Goal: Task Accomplishment & Management: Manage account settings

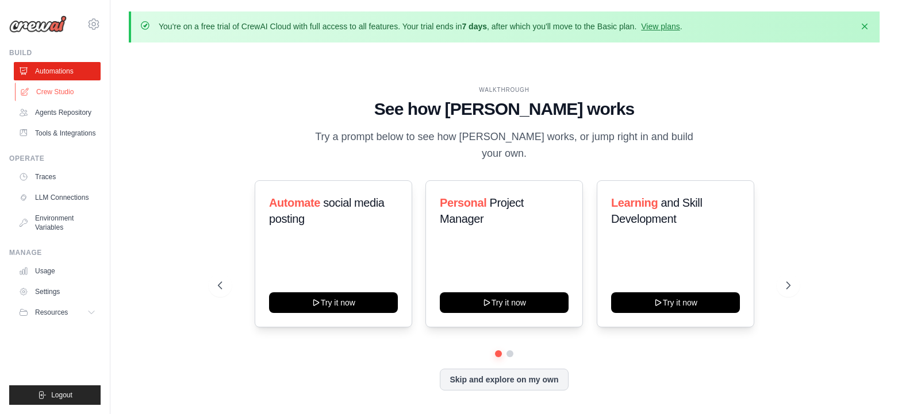
click at [56, 93] on link "Crew Studio" at bounding box center [58, 92] width 87 height 18
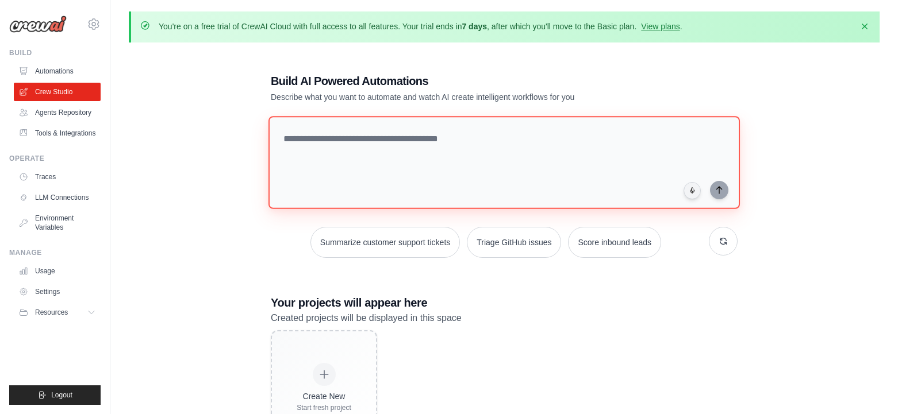
click at [319, 144] on textarea at bounding box center [503, 162] width 471 height 93
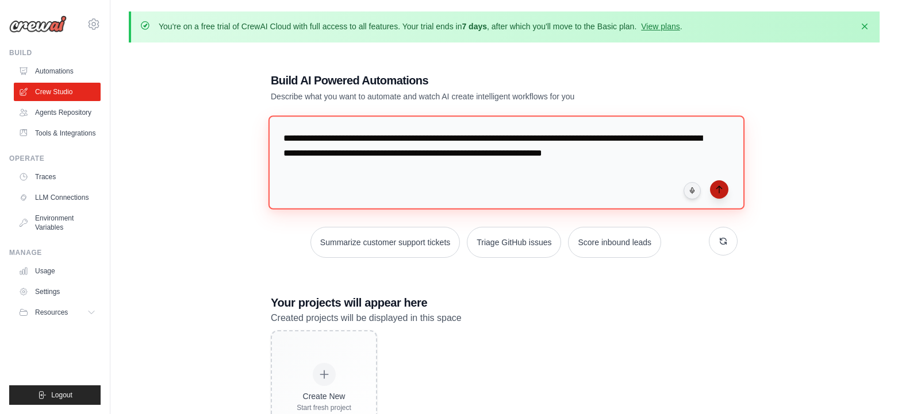
type textarea "**********"
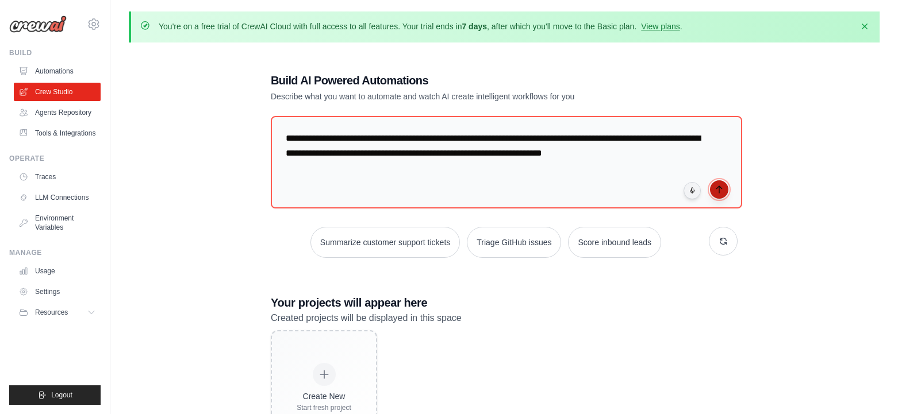
click at [718, 195] on button "submit" at bounding box center [719, 189] width 18 height 18
click at [866, 203] on div "**********" at bounding box center [504, 259] width 751 height 414
click at [56, 70] on link "Automations" at bounding box center [58, 71] width 87 height 18
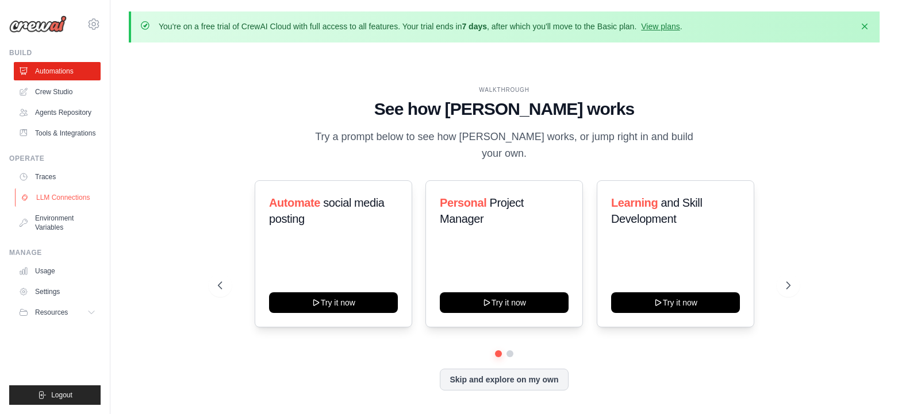
click at [76, 196] on link "LLM Connections" at bounding box center [58, 198] width 87 height 18
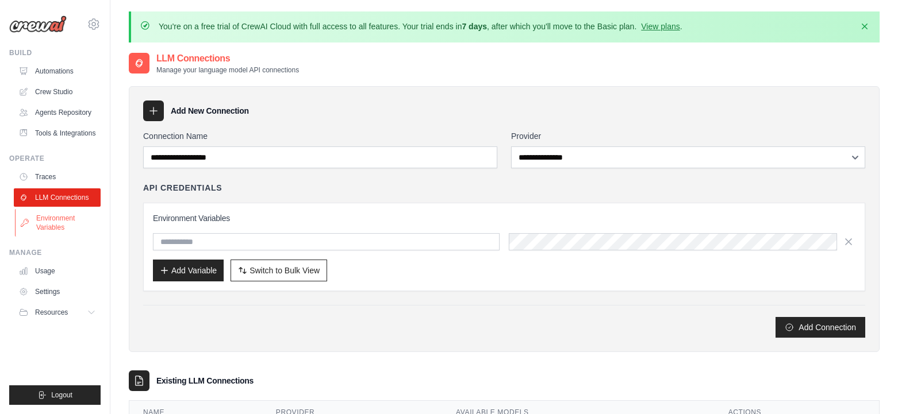
click at [70, 214] on link "Environment Variables" at bounding box center [58, 223] width 87 height 28
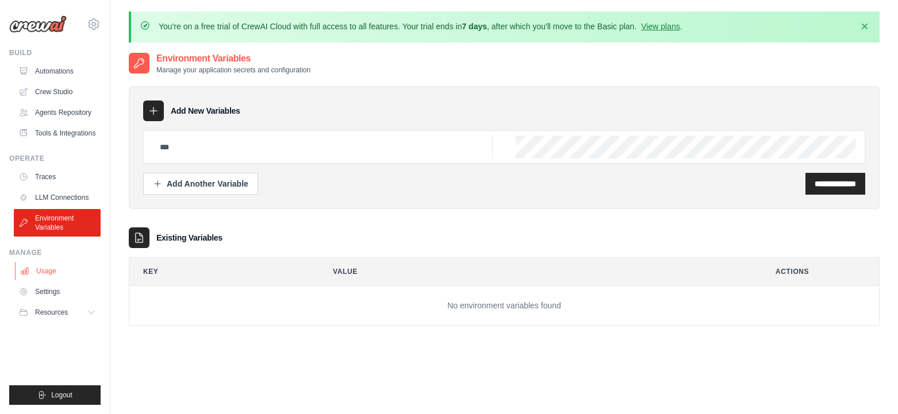
click at [70, 272] on link "Usage" at bounding box center [58, 271] width 87 height 18
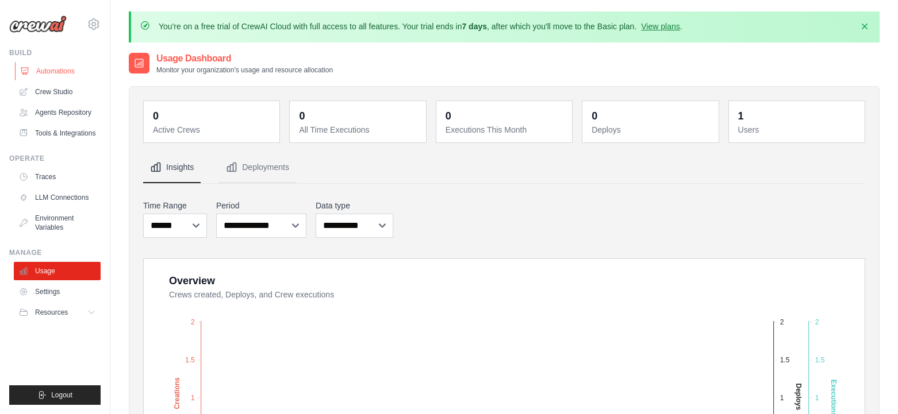
click at [42, 72] on link "Automations" at bounding box center [58, 71] width 87 height 18
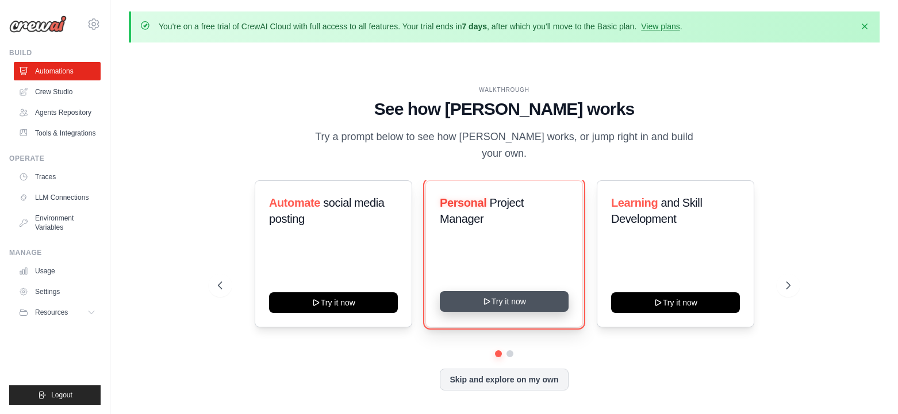
click at [511, 296] on button "Try it now" at bounding box center [504, 301] width 129 height 21
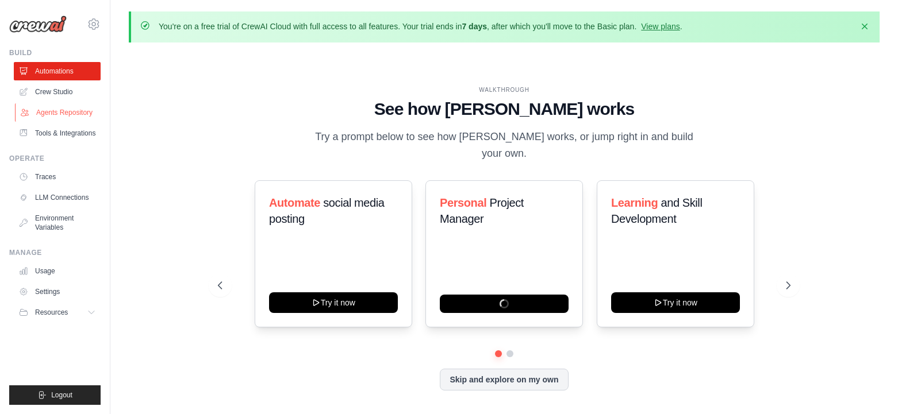
click at [52, 108] on link "Agents Repository" at bounding box center [58, 112] width 87 height 18
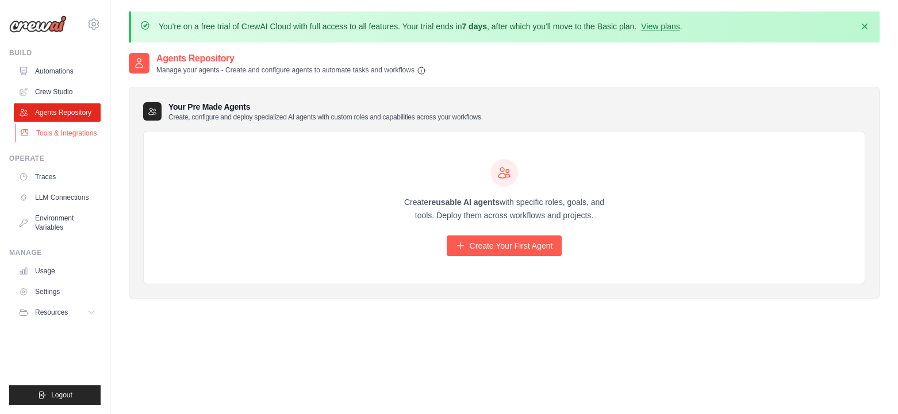
click at [70, 128] on link "Tools & Integrations" at bounding box center [58, 133] width 87 height 18
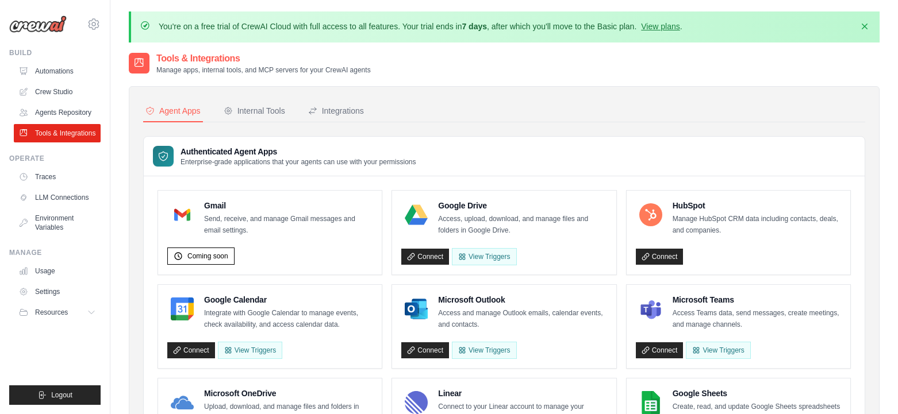
click at [262, 109] on div "Internal Tools" at bounding box center [254, 110] width 61 height 11
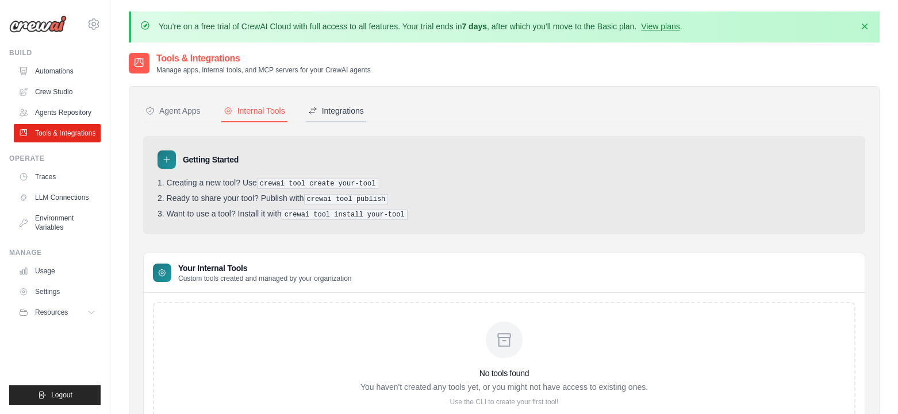
click at [344, 113] on div "Integrations" at bounding box center [336, 110] width 56 height 11
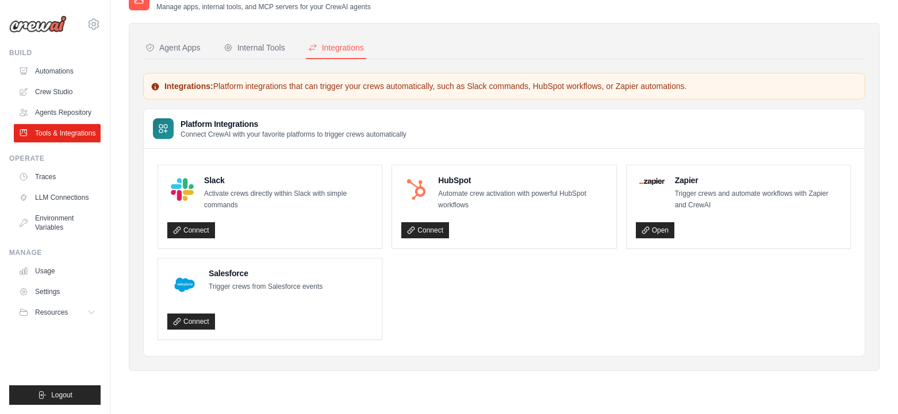
scroll to position [40, 0]
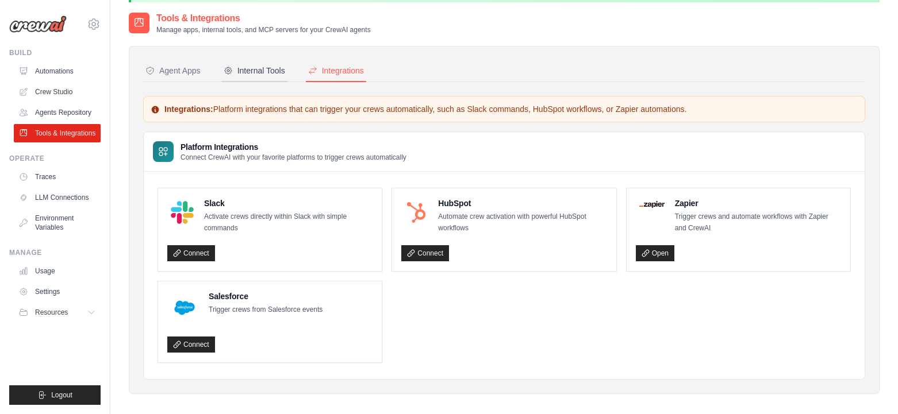
click at [264, 63] on button "Internal Tools" at bounding box center [254, 71] width 66 height 22
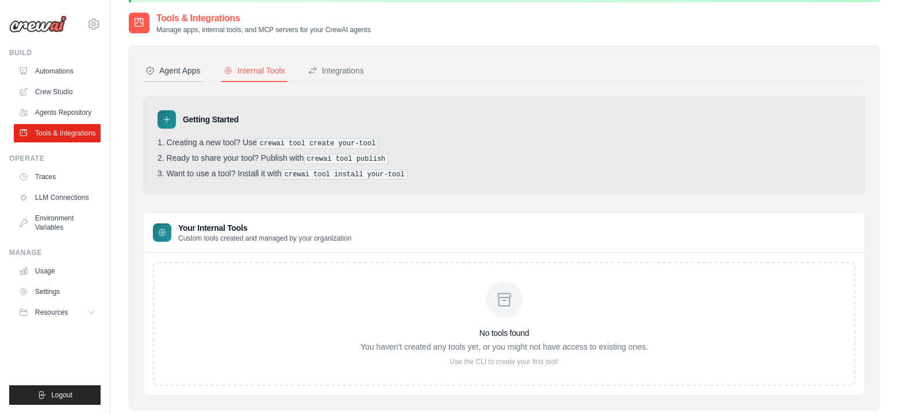
click at [189, 71] on div "Agent Apps" at bounding box center [172, 70] width 55 height 11
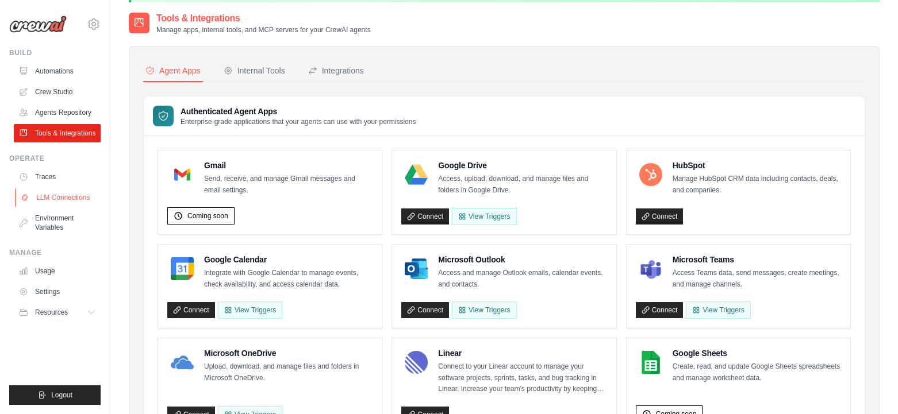
click at [63, 199] on link "LLM Connections" at bounding box center [58, 198] width 87 height 18
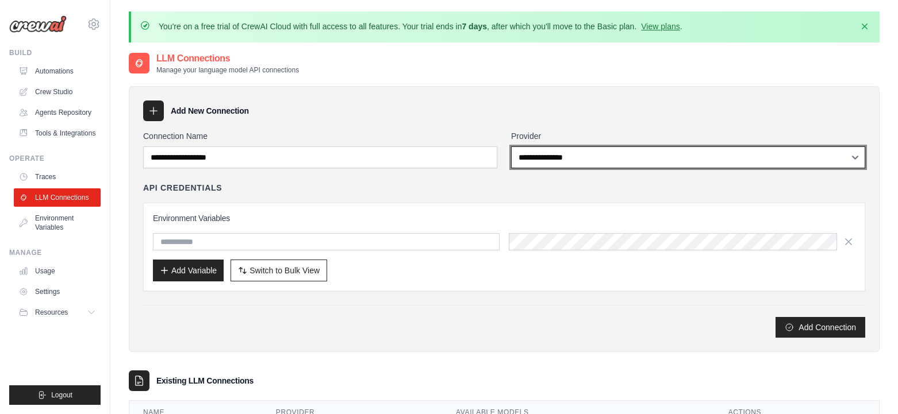
click at [859, 155] on select "**********" at bounding box center [688, 158] width 354 height 22
click at [511, 147] on select "**********" at bounding box center [688, 158] width 354 height 22
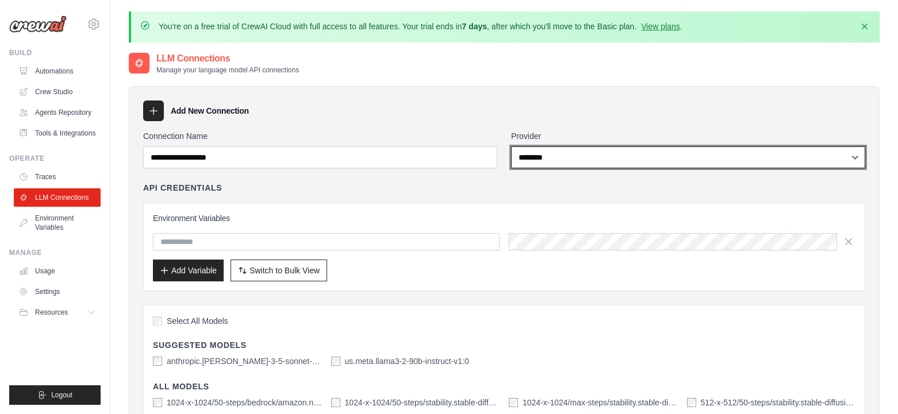
select select "*********"
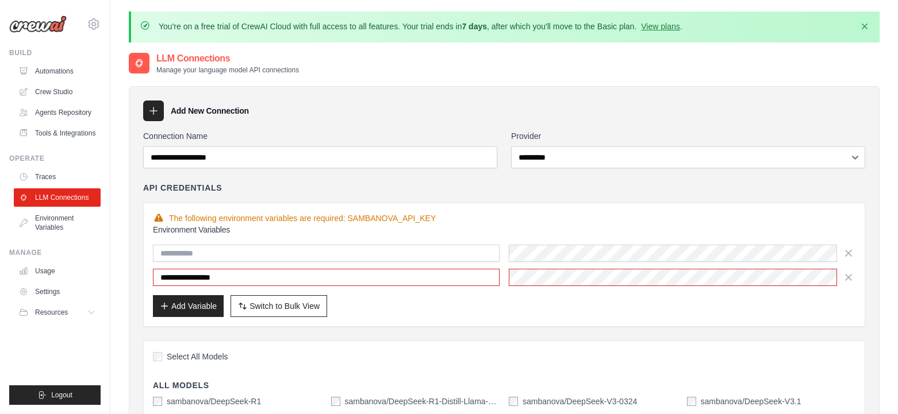
click at [778, 101] on div "Add New Connection" at bounding box center [504, 111] width 722 height 21
click at [73, 220] on link "Environment Variables" at bounding box center [58, 223] width 87 height 28
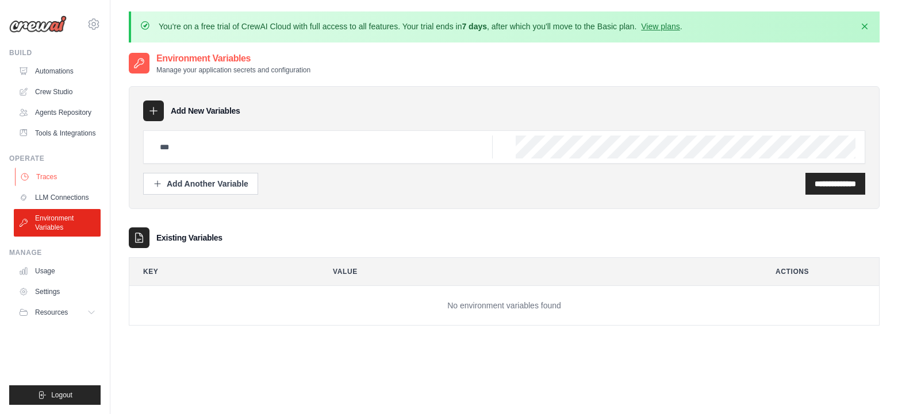
click at [51, 180] on link "Traces" at bounding box center [58, 177] width 87 height 18
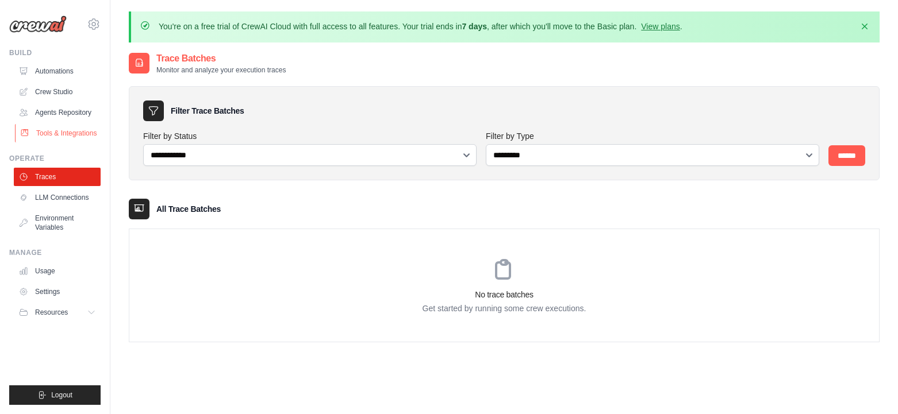
click at [64, 134] on link "Tools & Integrations" at bounding box center [58, 133] width 87 height 18
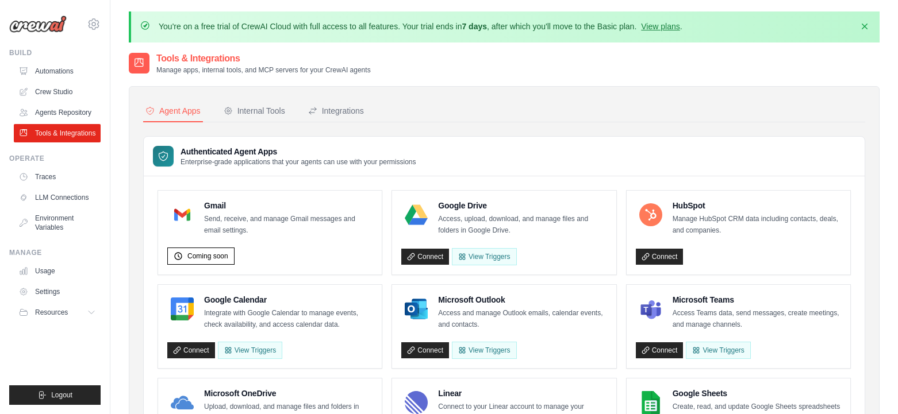
click at [61, 112] on link "Agents Repository" at bounding box center [57, 112] width 87 height 18
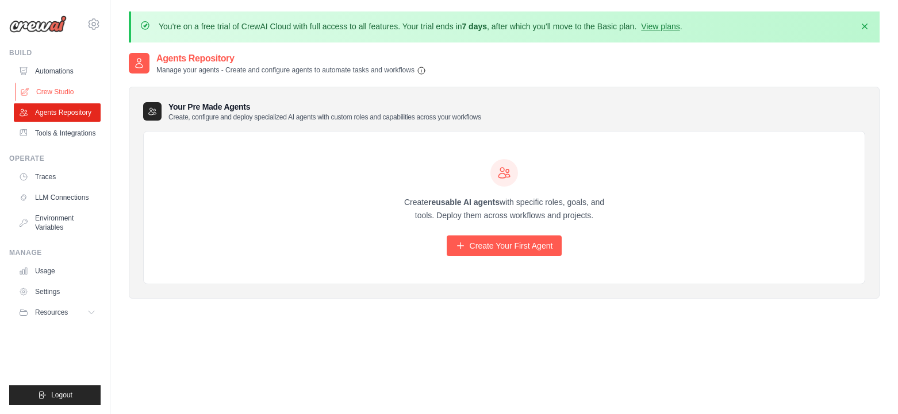
click at [60, 93] on link "Crew Studio" at bounding box center [58, 92] width 87 height 18
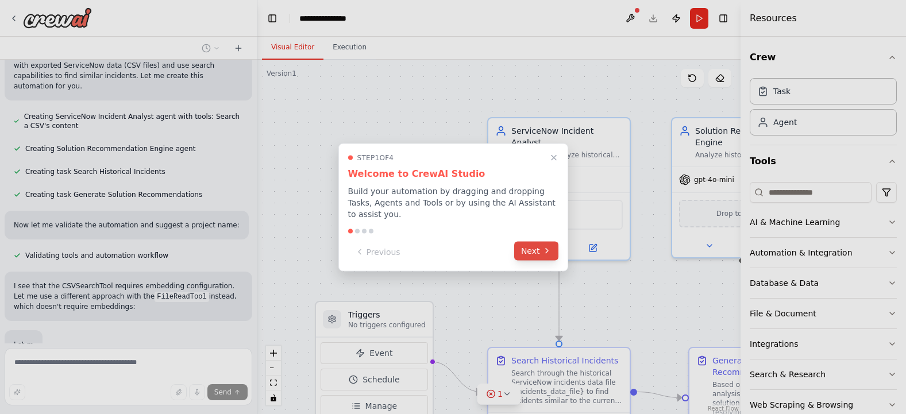
scroll to position [657, 0]
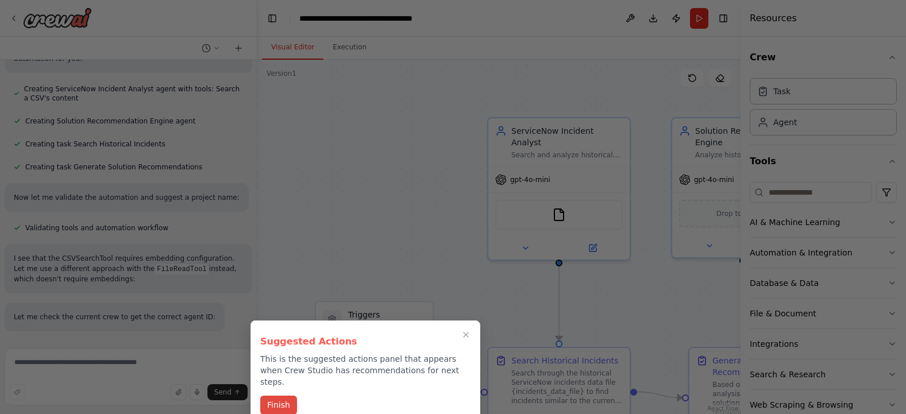
click at [285, 399] on button "Finish" at bounding box center [278, 405] width 37 height 19
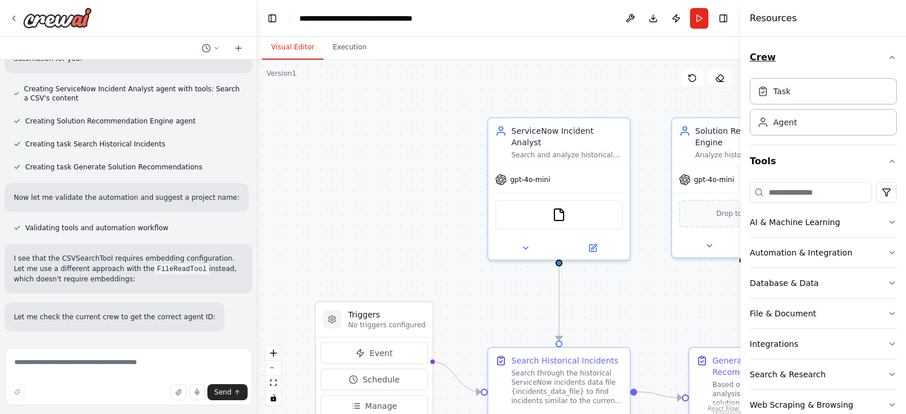
click at [888, 57] on icon "button" at bounding box center [892, 57] width 9 height 9
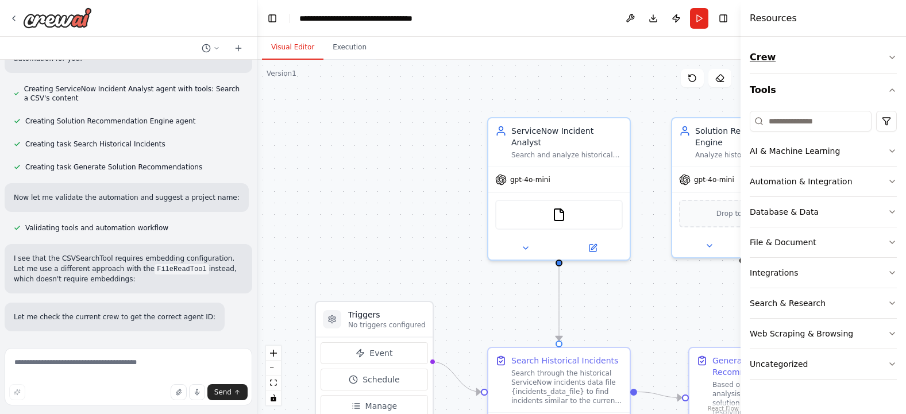
click at [894, 58] on icon "button" at bounding box center [892, 57] width 9 height 9
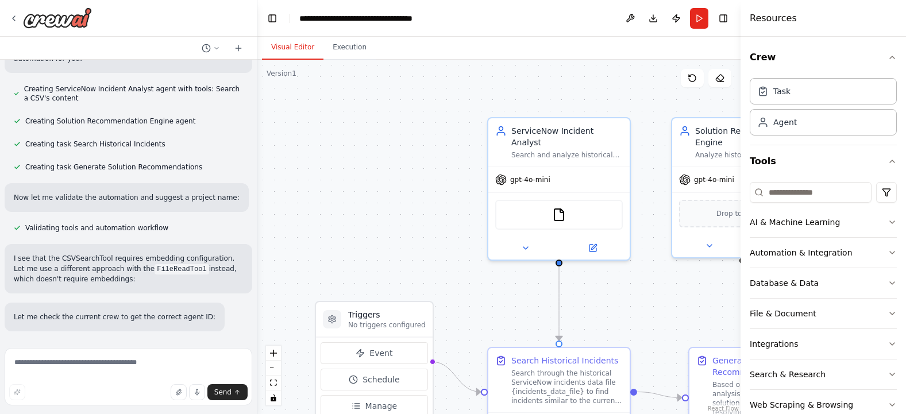
click at [892, 60] on div "Crew Task Agent Tools AI & Machine Learning Automation & Integration Database &…" at bounding box center [824, 226] width 166 height 378
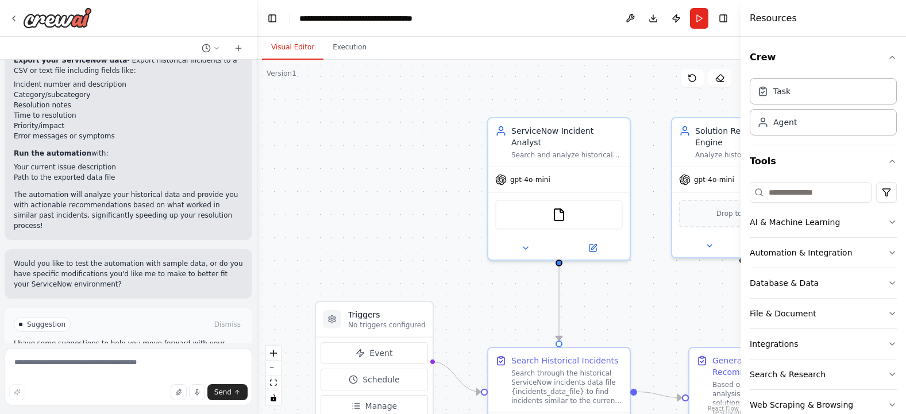
scroll to position [1442, 0]
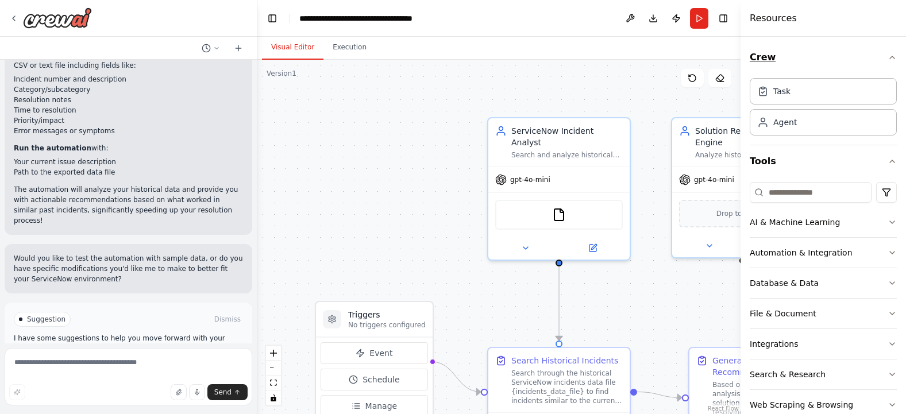
click at [888, 59] on icon "button" at bounding box center [892, 57] width 9 height 9
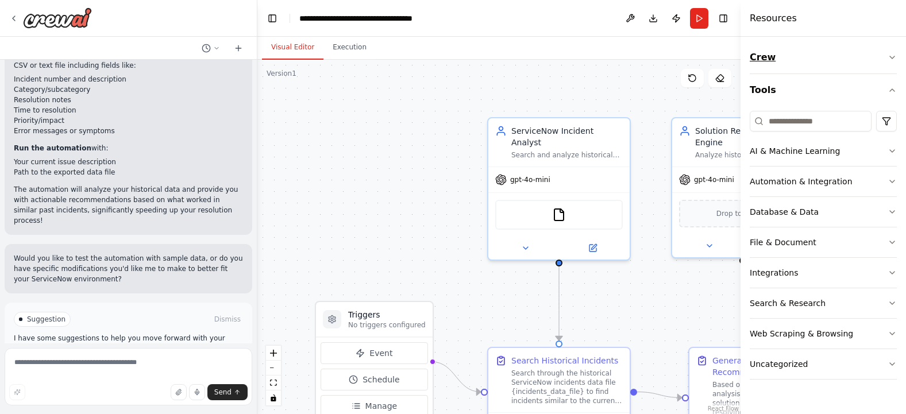
click at [893, 57] on icon "button" at bounding box center [892, 57] width 9 height 9
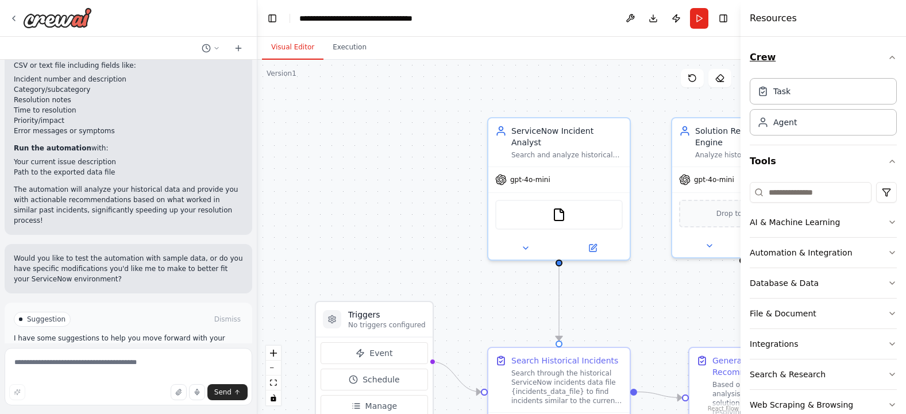
click at [893, 57] on div "Crew Task Agent Tools AI & Machine Learning Automation & Integration Database &…" at bounding box center [824, 226] width 166 height 378
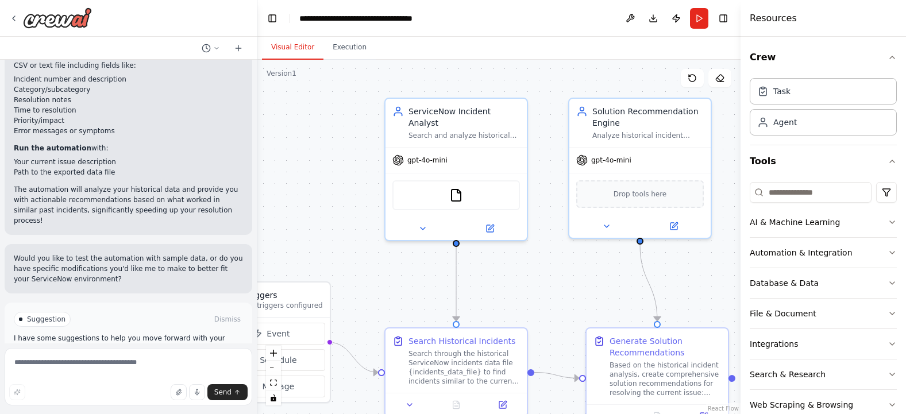
drag, startPoint x: 656, startPoint y: 91, endPoint x: 553, endPoint y: 71, distance: 104.7
click at [553, 71] on div ".deletable-edge-delete-btn { width: 20px; height: 20px; border: 0px solid #ffff…" at bounding box center [498, 237] width 483 height 355
click at [14, 16] on icon at bounding box center [13, 18] width 9 height 9
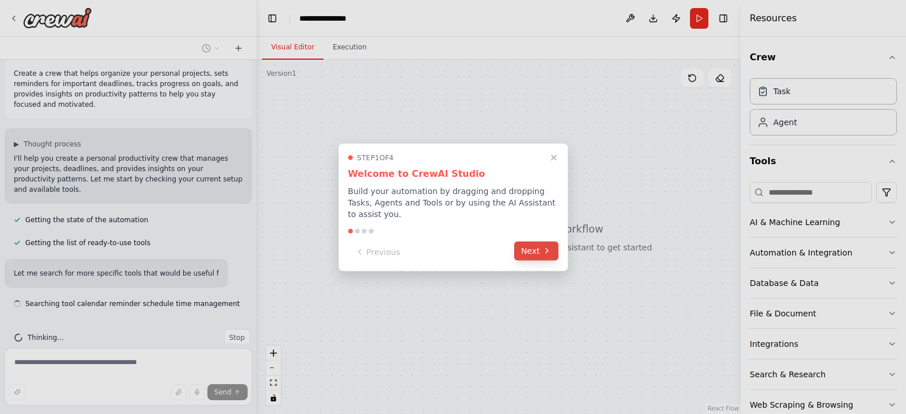
click at [545, 247] on icon at bounding box center [547, 251] width 9 height 9
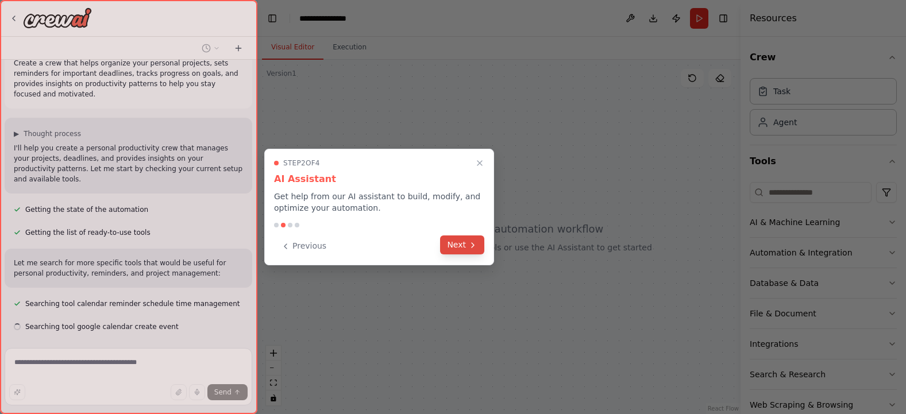
scroll to position [43, 0]
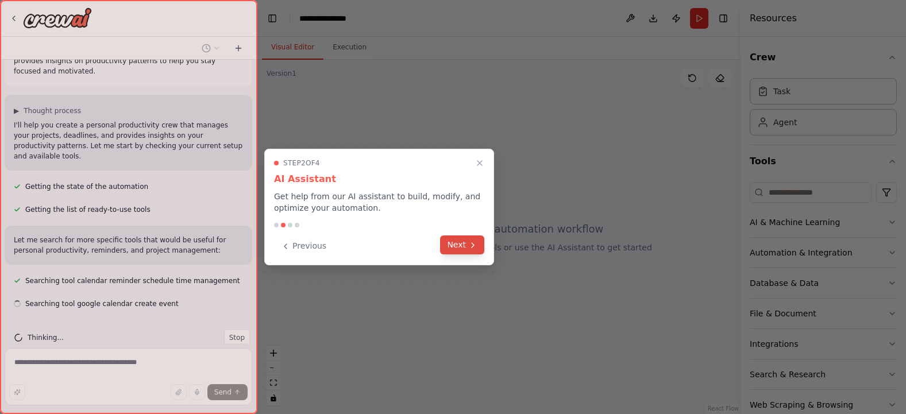
click at [474, 245] on icon at bounding box center [473, 245] width 2 height 5
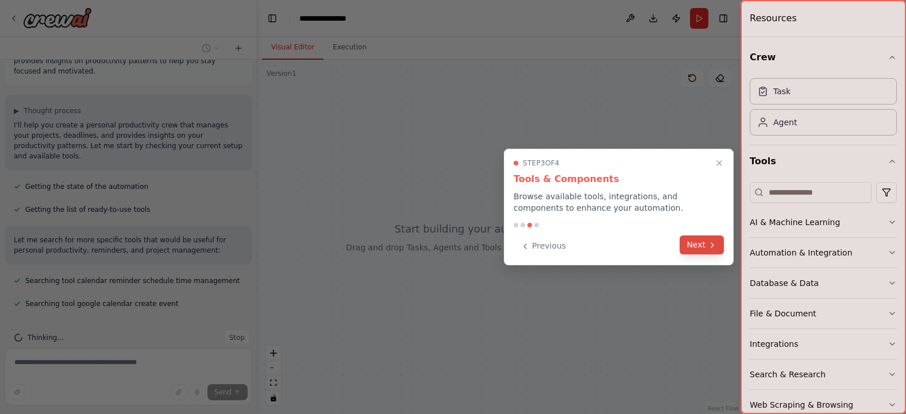
scroll to position [66, 0]
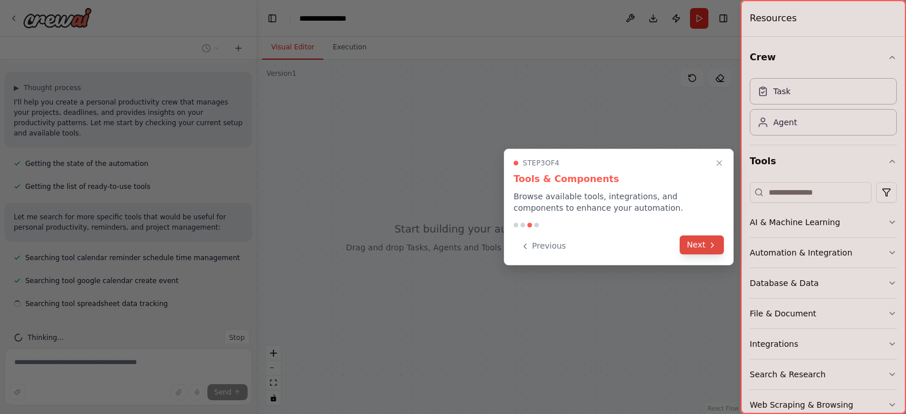
click at [712, 242] on icon at bounding box center [712, 245] width 9 height 9
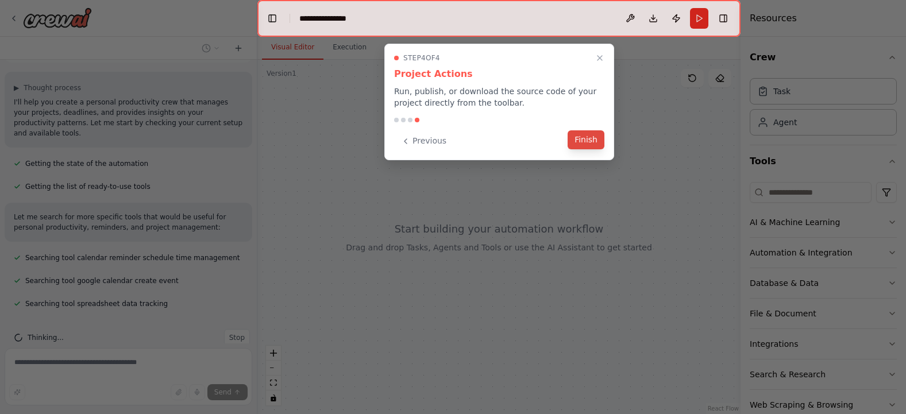
click at [593, 138] on button "Finish" at bounding box center [586, 139] width 37 height 19
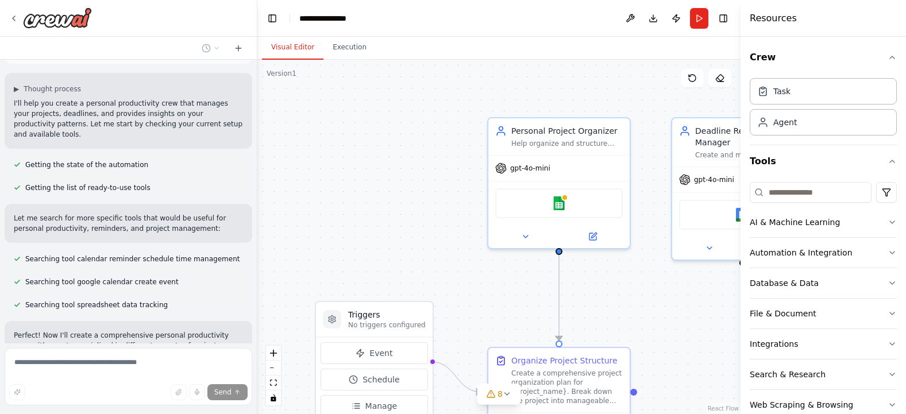
scroll to position [0, 0]
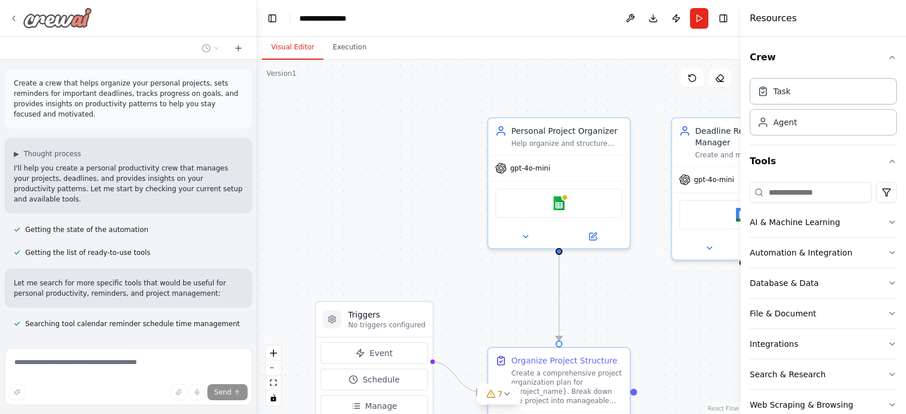
click at [11, 13] on div at bounding box center [50, 17] width 83 height 21
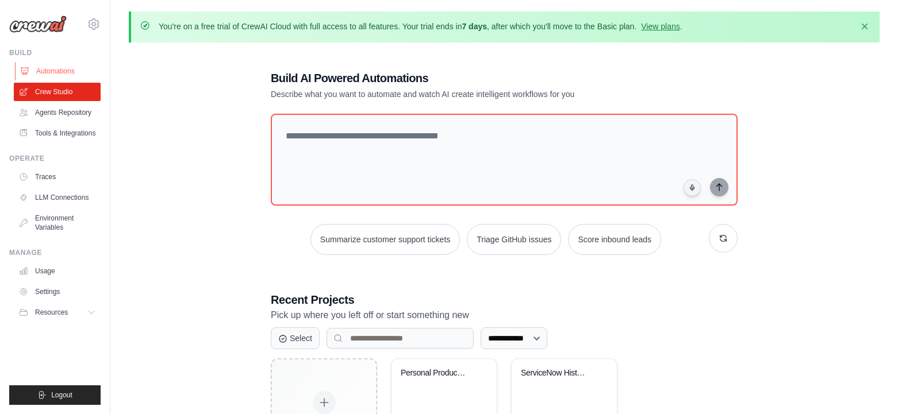
click at [66, 72] on link "Automations" at bounding box center [58, 71] width 87 height 18
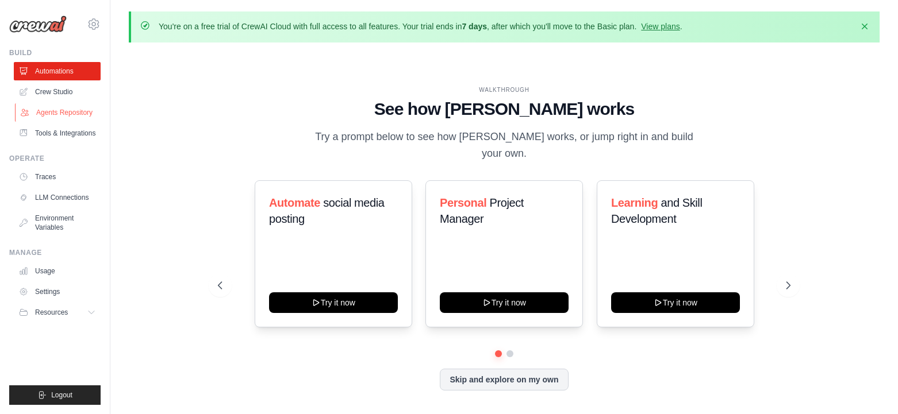
click at [66, 120] on link "Agents Repository" at bounding box center [58, 112] width 87 height 18
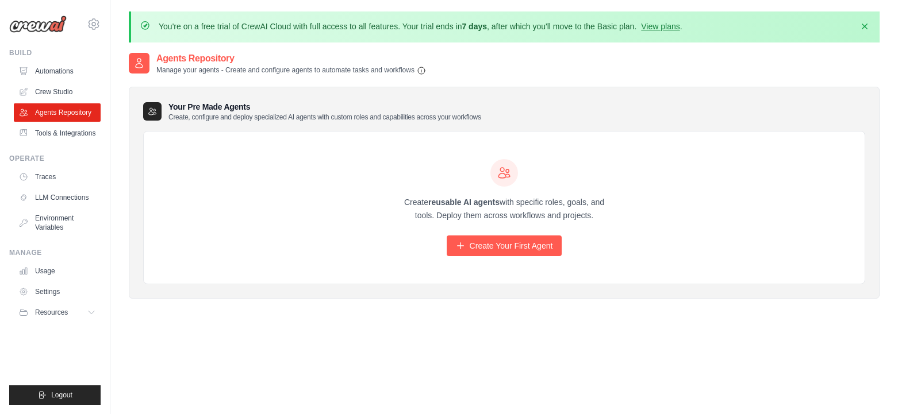
click at [662, 32] on div "You're on a free trial of CrewAI Cloud with full access to all features. Your t…" at bounding box center [421, 27] width 524 height 13
click at [662, 28] on link "View plans" at bounding box center [660, 26] width 39 height 9
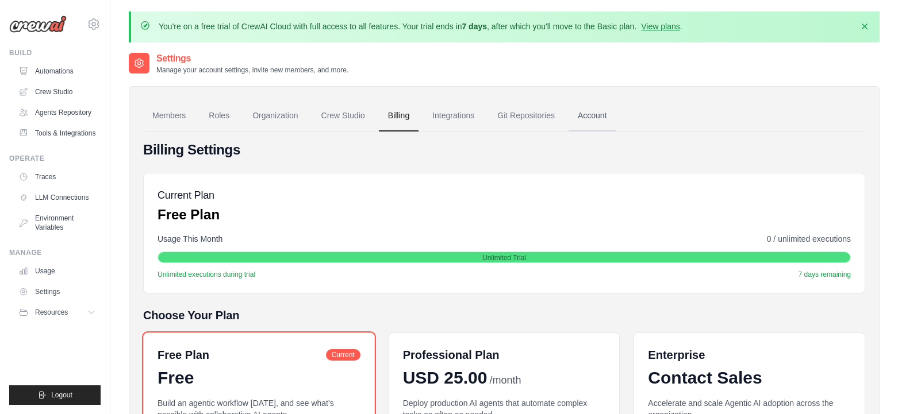
click at [593, 115] on link "Account" at bounding box center [592, 116] width 48 height 31
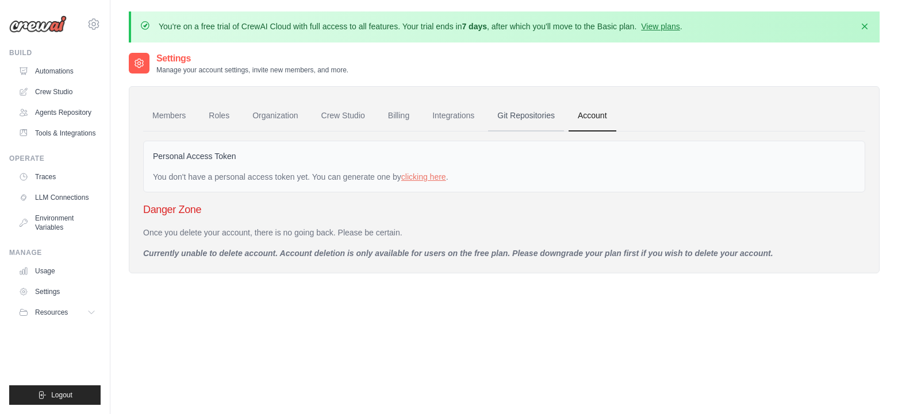
click at [526, 114] on link "Git Repositories" at bounding box center [526, 116] width 76 height 31
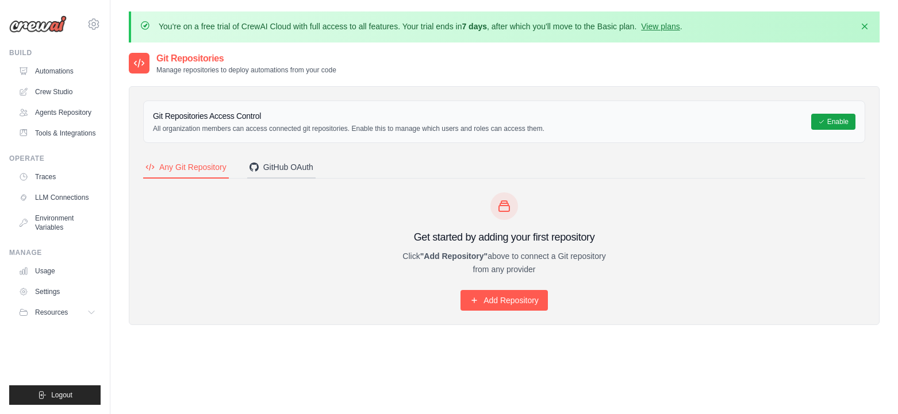
click at [307, 171] on div "GitHub OAuth" at bounding box center [281, 167] width 64 height 11
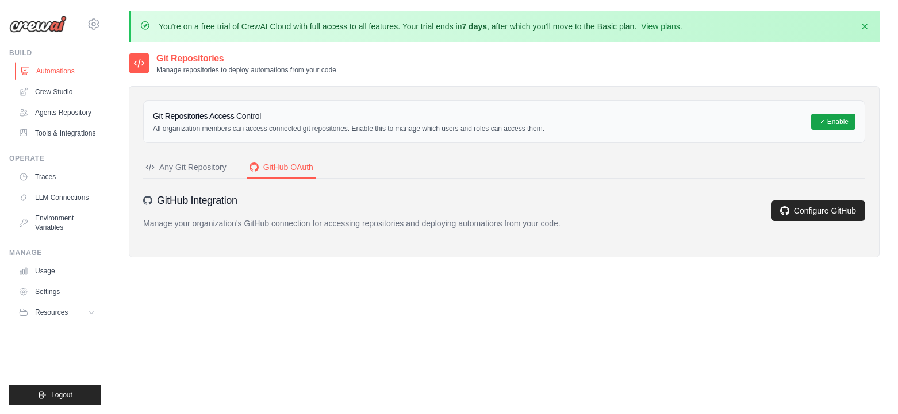
click at [57, 69] on link "Automations" at bounding box center [58, 71] width 87 height 18
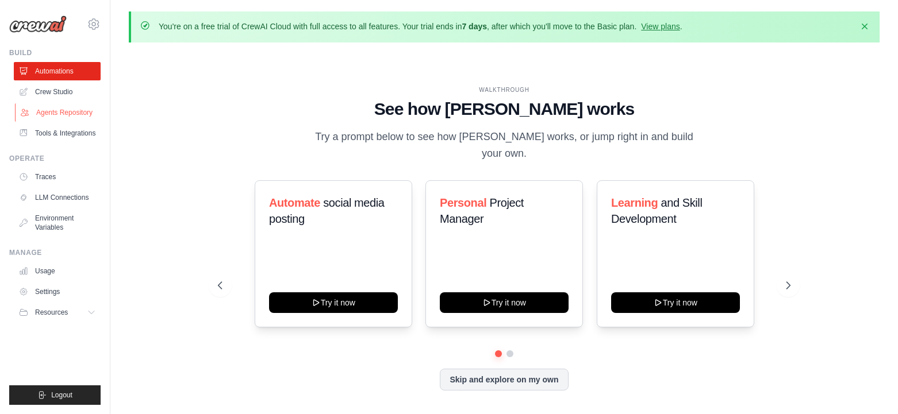
click at [68, 114] on link "Agents Repository" at bounding box center [58, 112] width 87 height 18
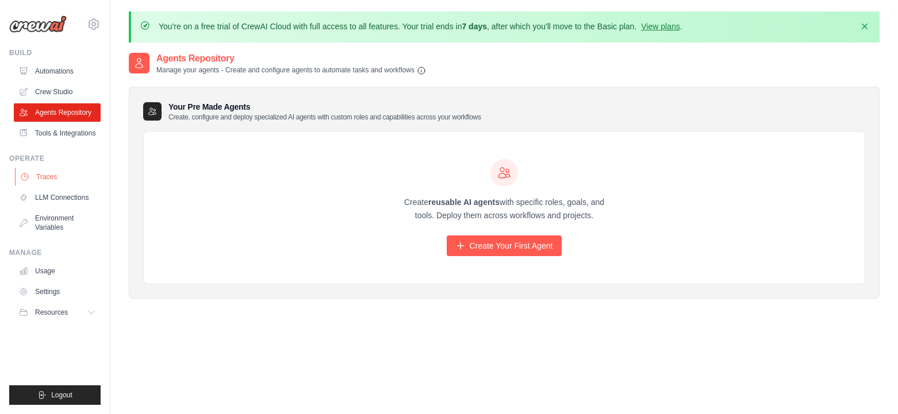
click at [53, 171] on link "Traces" at bounding box center [58, 177] width 87 height 18
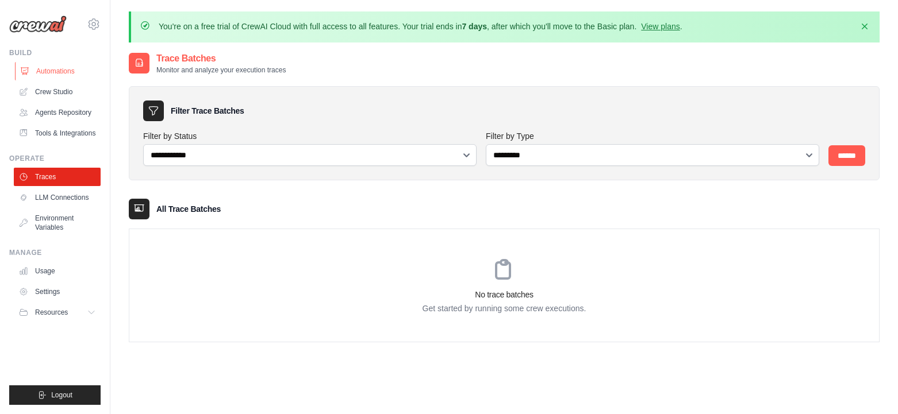
click at [52, 76] on link "Automations" at bounding box center [58, 71] width 87 height 18
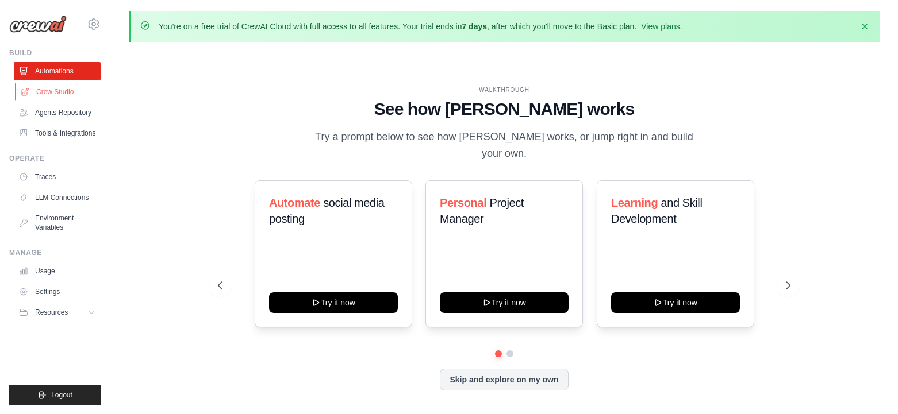
click at [58, 91] on link "Crew Studio" at bounding box center [58, 92] width 87 height 18
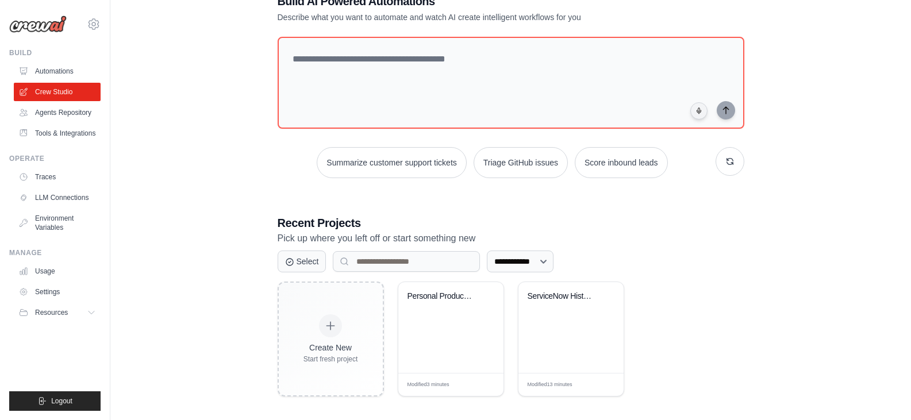
scroll to position [83, 0]
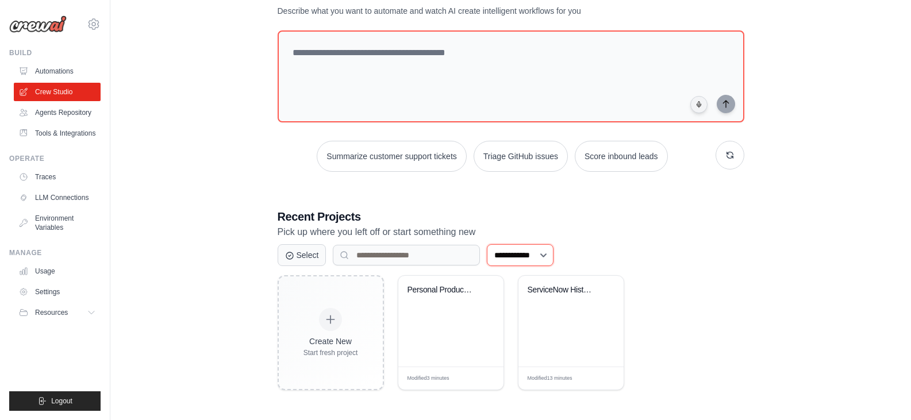
click at [553, 251] on select "**********" at bounding box center [520, 255] width 67 height 22
click at [618, 229] on p "Pick up where you left off or start something new" at bounding box center [511, 232] width 467 height 15
click at [94, 314] on icon at bounding box center [92, 312] width 9 height 9
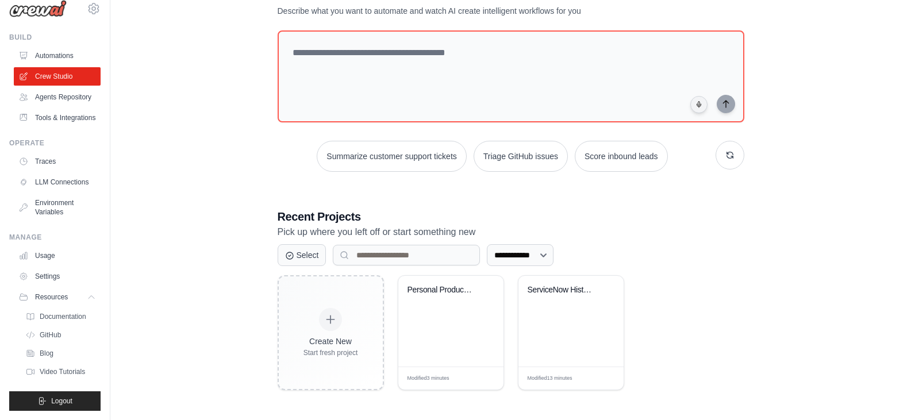
scroll to position [43, 0]
click at [81, 373] on span "Video Tutorials" at bounding box center [63, 371] width 45 height 9
click at [608, 201] on div "**********" at bounding box center [511, 188] width 494 height 440
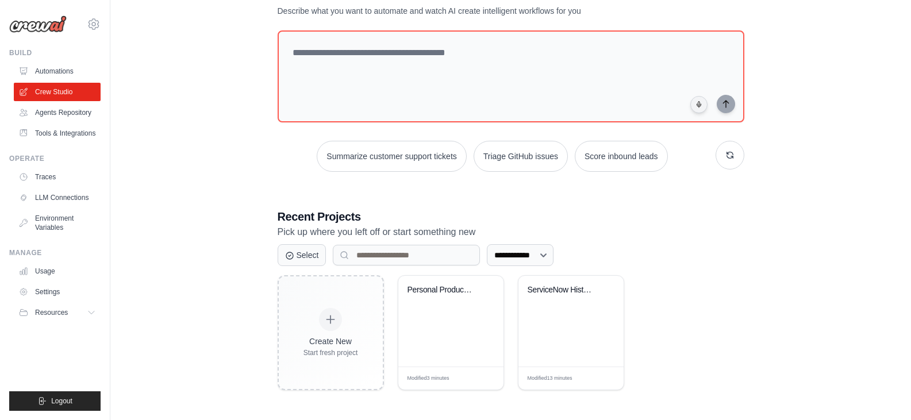
click at [608, 201] on div "**********" at bounding box center [511, 188] width 494 height 440
click at [306, 259] on button "Select" at bounding box center [302, 255] width 49 height 22
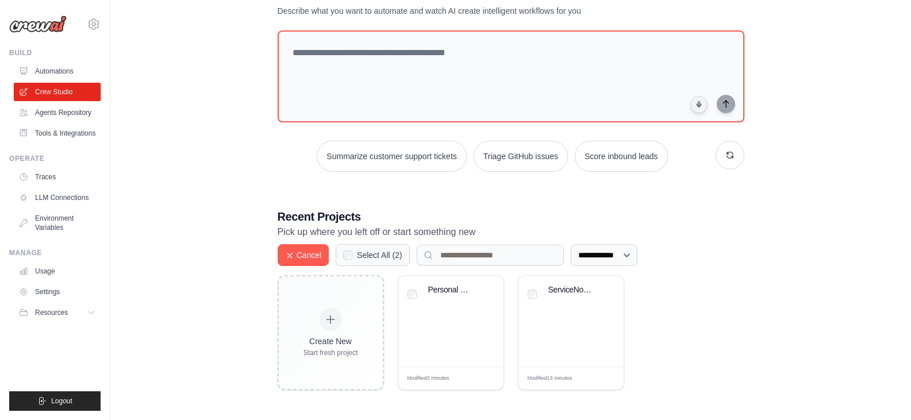
click at [372, 254] on label "Select All ( 2 )" at bounding box center [379, 254] width 45 height 11
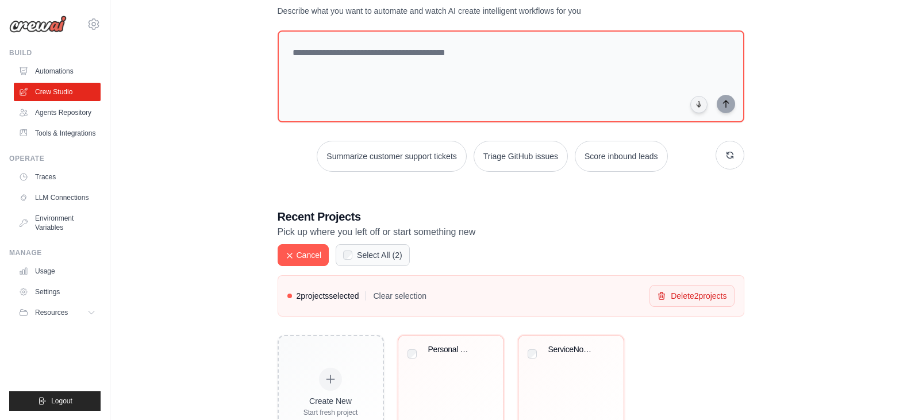
click at [393, 259] on label "Select All ( 2 )" at bounding box center [379, 254] width 45 height 11
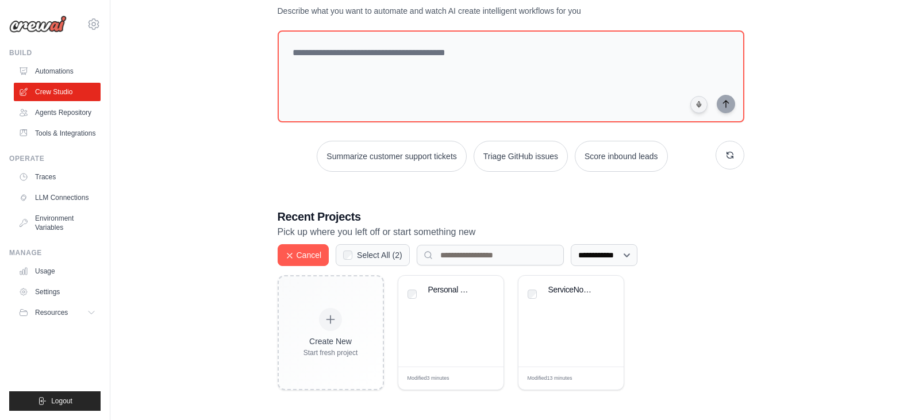
click at [393, 259] on label "Select All ( 2 )" at bounding box center [379, 254] width 45 height 11
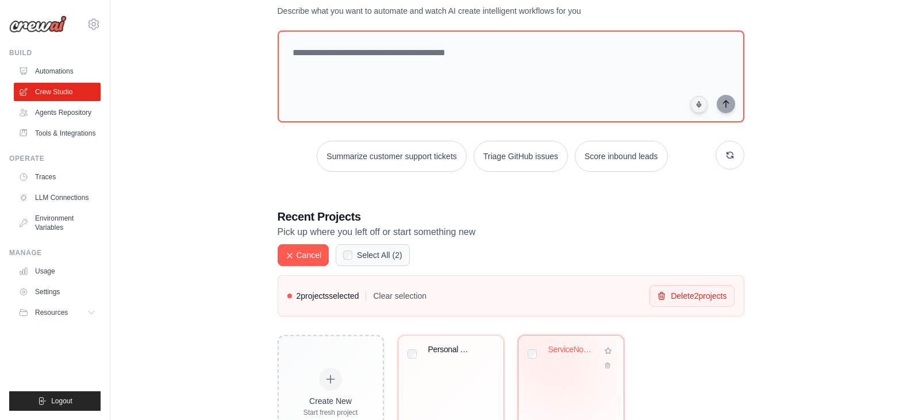
click at [567, 368] on div "ServiceNow Historical Incident Anal..." at bounding box center [571, 358] width 87 height 26
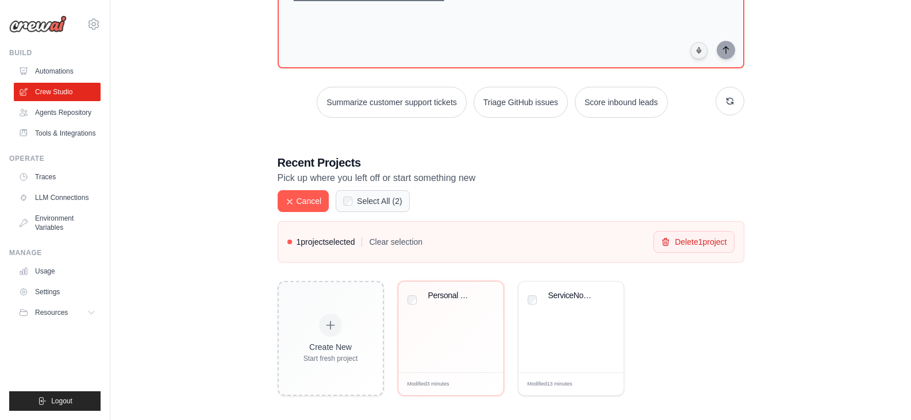
scroll to position [143, 0]
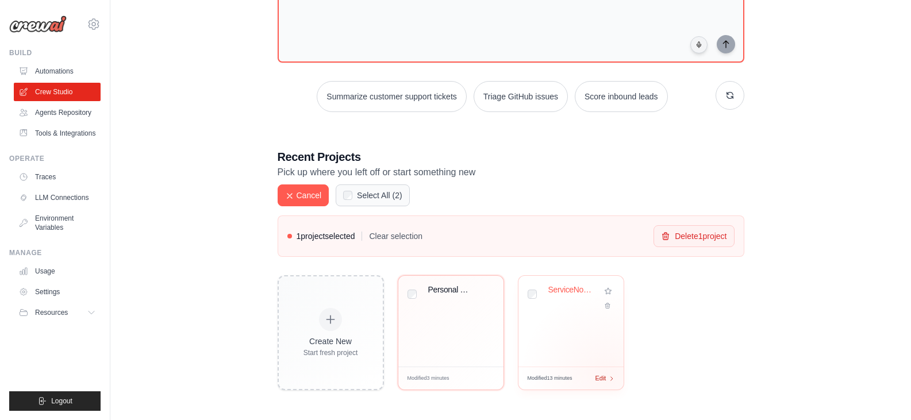
click at [606, 374] on span "Edit" at bounding box center [600, 379] width 11 height 10
click at [481, 376] on span "Edit" at bounding box center [480, 379] width 11 height 10
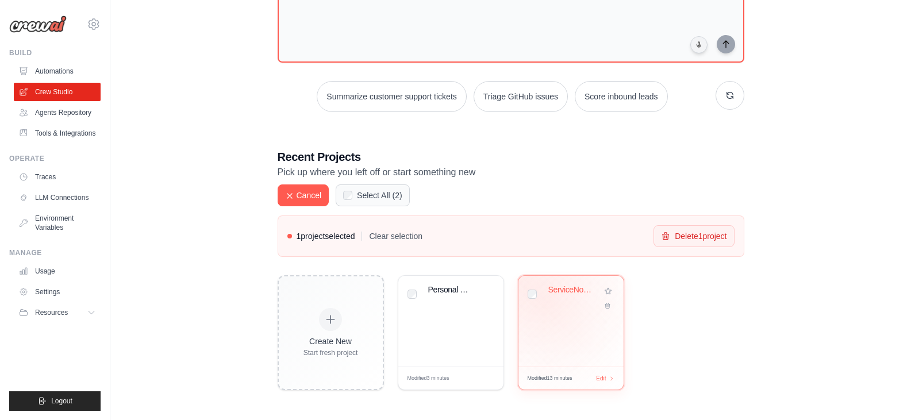
click at [550, 297] on div "ServiceNow Historical Incident Anal..." at bounding box center [572, 292] width 49 height 15
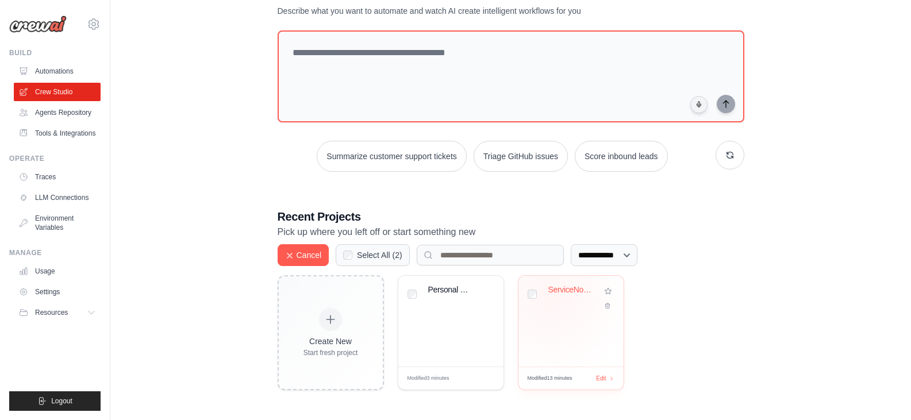
scroll to position [83, 0]
click at [47, 217] on link "Environment Variables" at bounding box center [58, 223] width 87 height 28
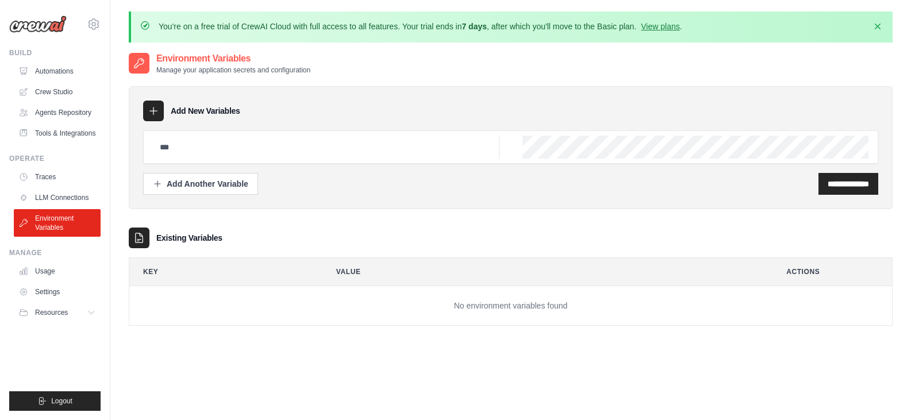
click at [64, 193] on link "LLM Connections" at bounding box center [57, 198] width 87 height 18
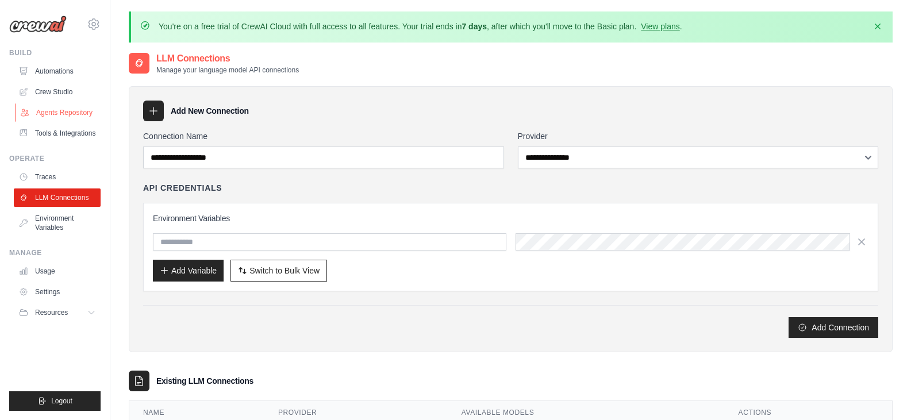
click at [63, 108] on link "Agents Repository" at bounding box center [58, 112] width 87 height 18
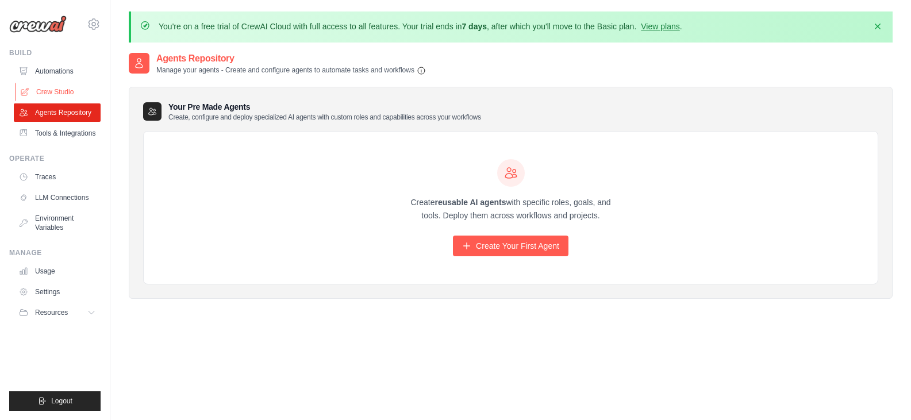
click at [59, 89] on link "Crew Studio" at bounding box center [58, 92] width 87 height 18
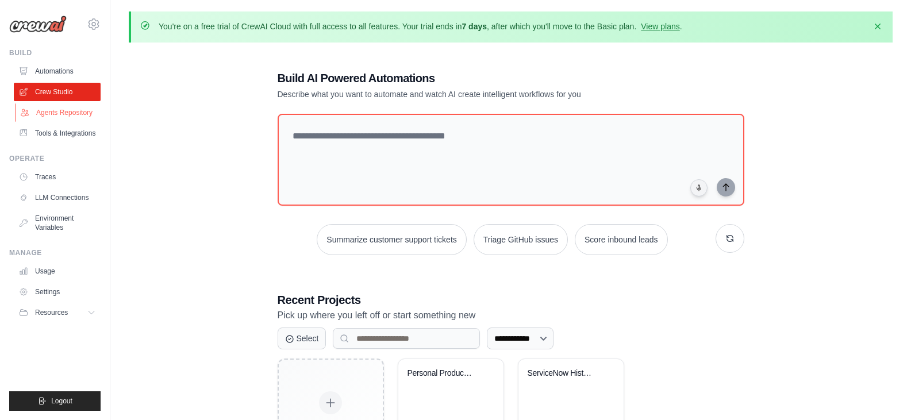
click at [71, 117] on link "Agents Repository" at bounding box center [58, 112] width 87 height 18
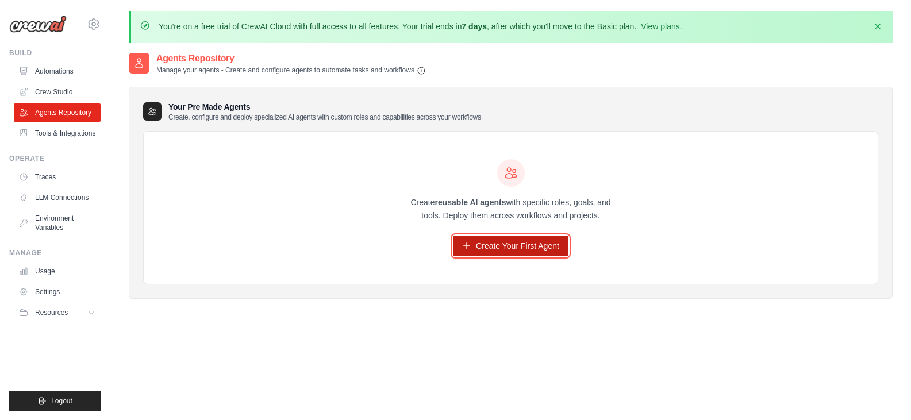
click at [499, 242] on link "Create Your First Agent" at bounding box center [511, 246] width 116 height 21
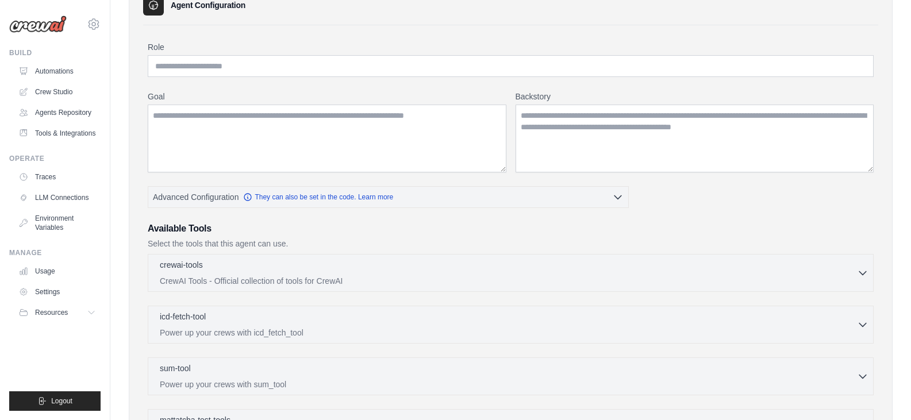
scroll to position [110, 0]
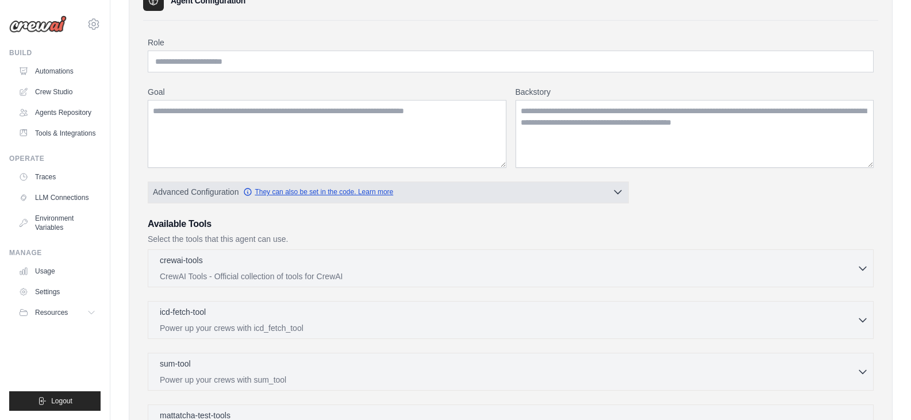
click at [301, 189] on link "They can also be set in the code. Learn more" at bounding box center [318, 191] width 150 height 9
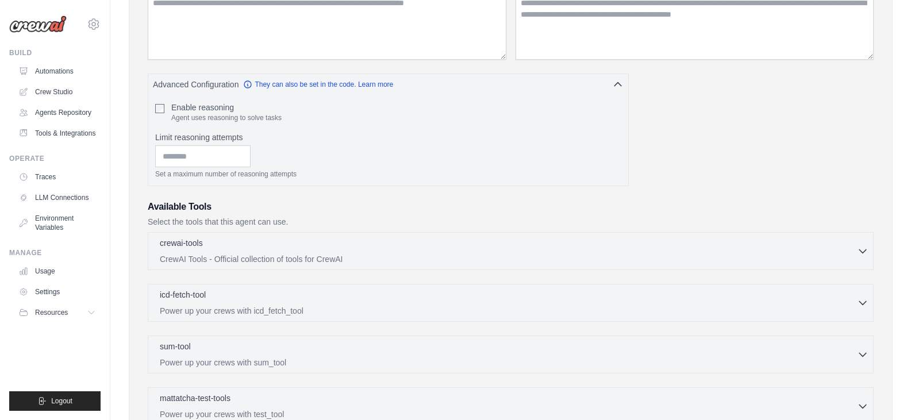
scroll to position [234, 0]
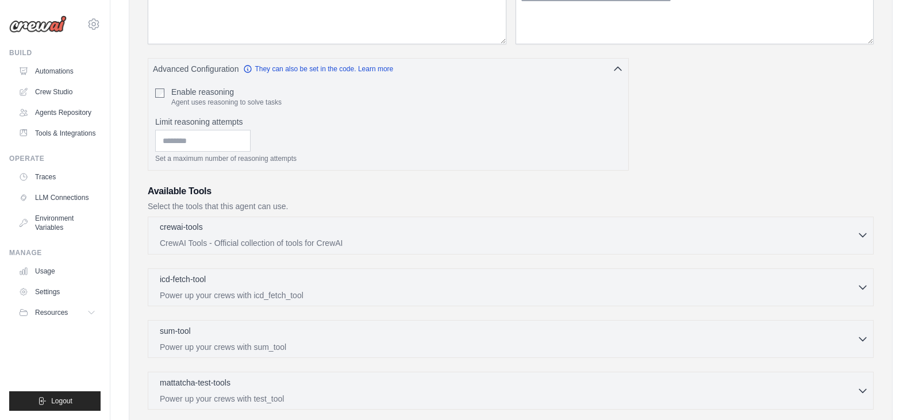
click at [859, 236] on icon "button" at bounding box center [862, 234] width 11 height 11
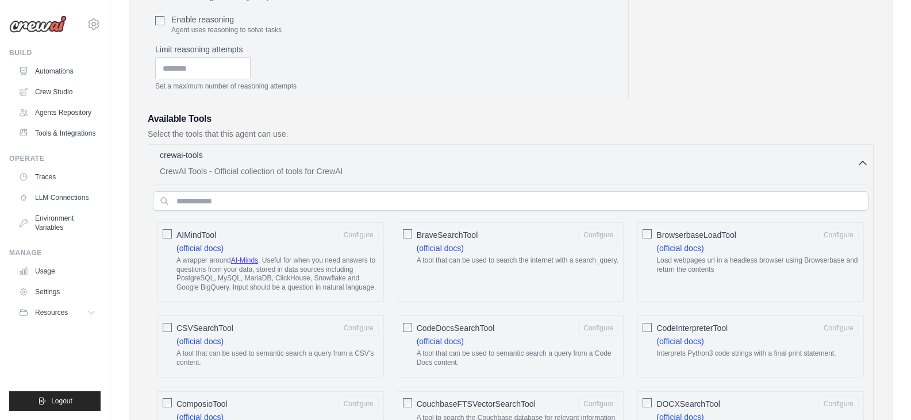
scroll to position [333, 0]
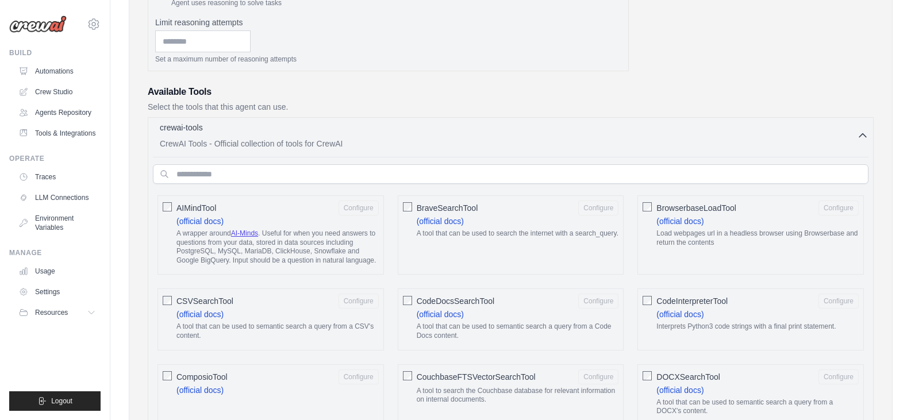
click at [859, 133] on icon "button" at bounding box center [862, 135] width 11 height 11
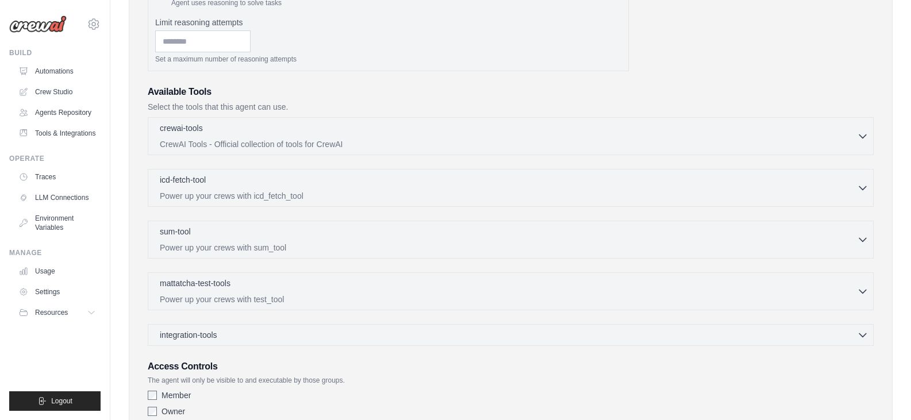
click at [870, 236] on div "sum-tool 0 selected Power up your crews with sum_tool SumTool" at bounding box center [511, 240] width 726 height 38
click at [861, 241] on icon "button" at bounding box center [862, 238] width 11 height 11
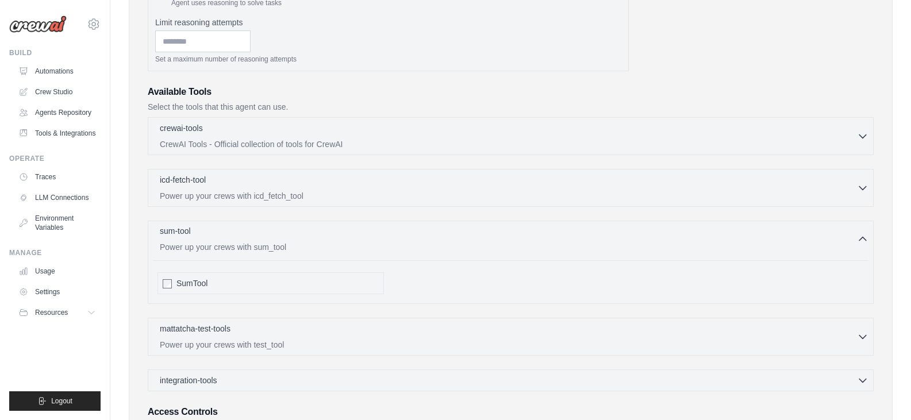
click at [861, 241] on icon "button" at bounding box center [862, 238] width 11 height 11
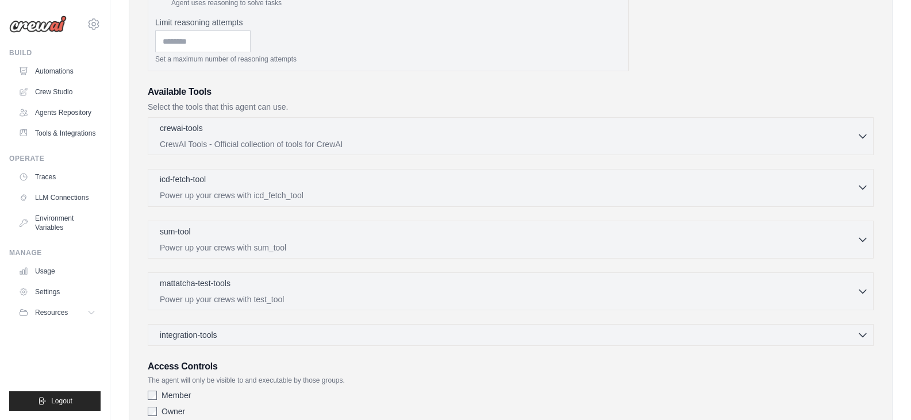
click at [859, 190] on icon "button" at bounding box center [862, 187] width 11 height 11
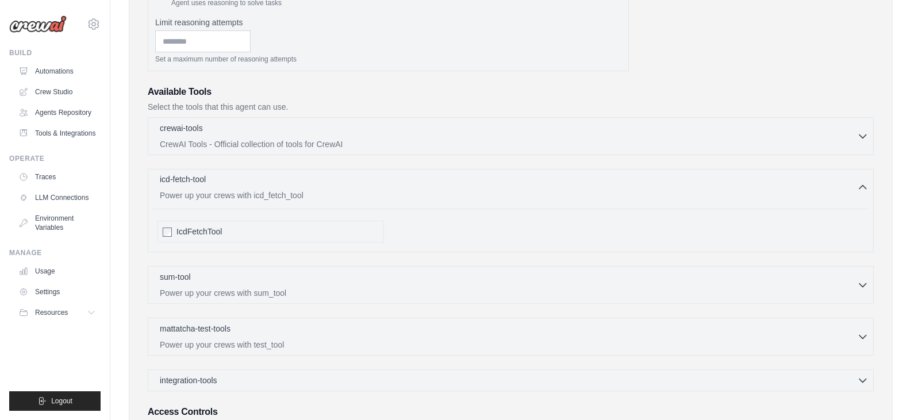
click at [859, 190] on icon "button" at bounding box center [862, 187] width 11 height 11
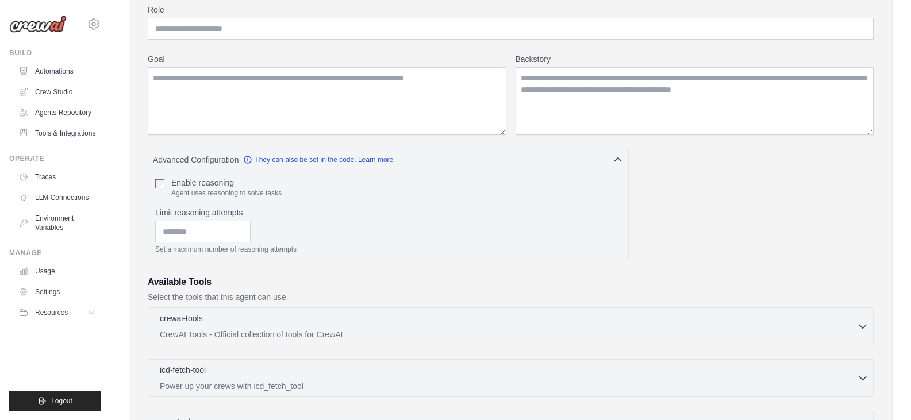
scroll to position [140, 0]
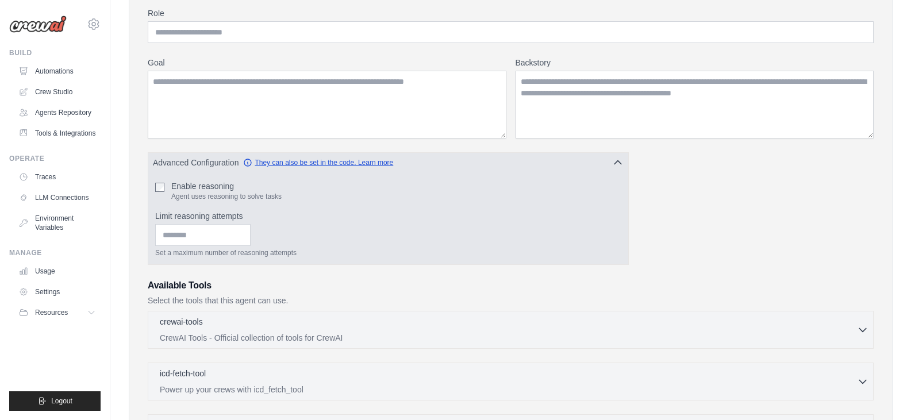
click at [352, 162] on link "They can also be set in the code. Learn more" at bounding box center [318, 162] width 150 height 9
